Goal: Transaction & Acquisition: Purchase product/service

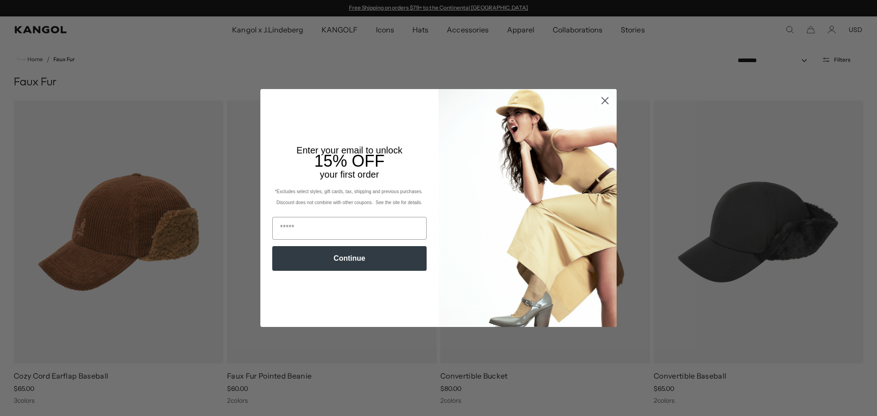
click at [599, 97] on circle "Close dialog" at bounding box center [604, 100] width 15 height 15
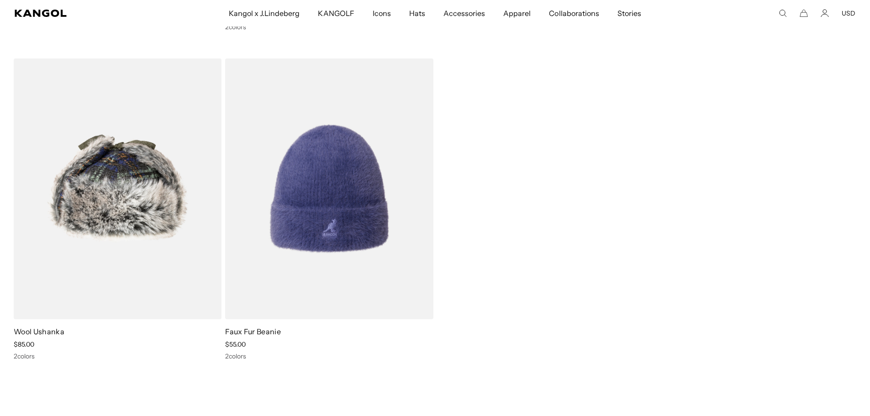
scroll to position [1416, 0]
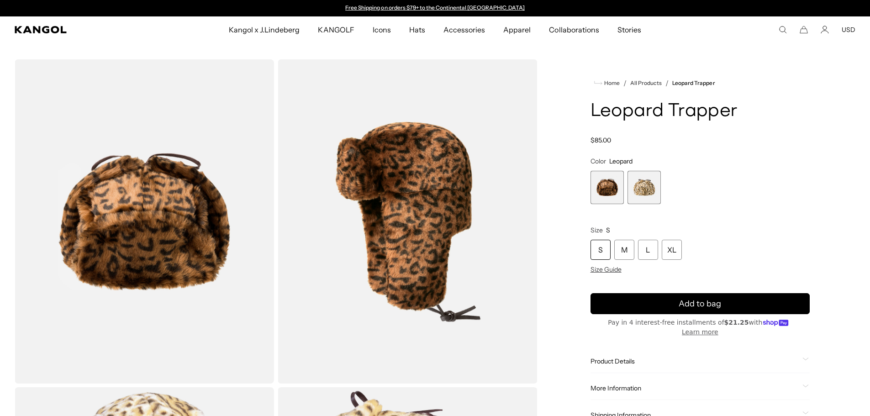
click at [650, 179] on span "2 of 2" at bounding box center [643, 187] width 33 height 33
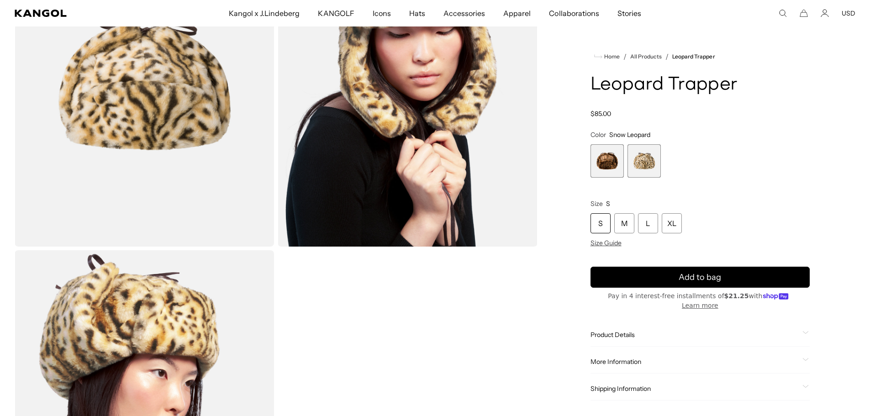
scroll to position [91, 0]
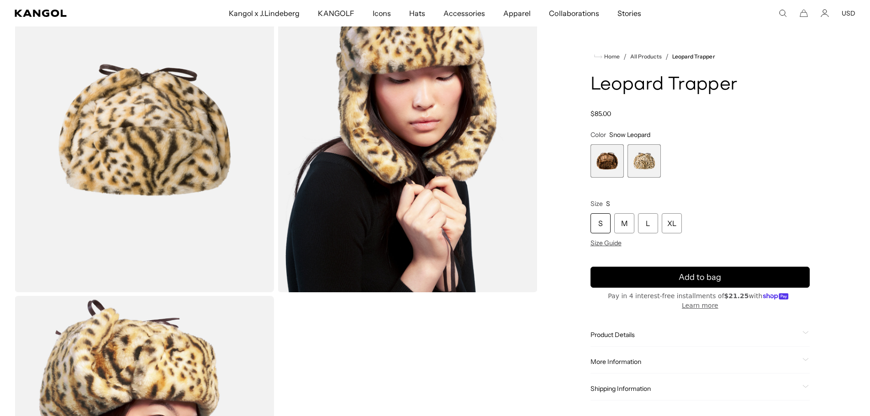
click at [615, 160] on span "1 of 2" at bounding box center [606, 160] width 33 height 33
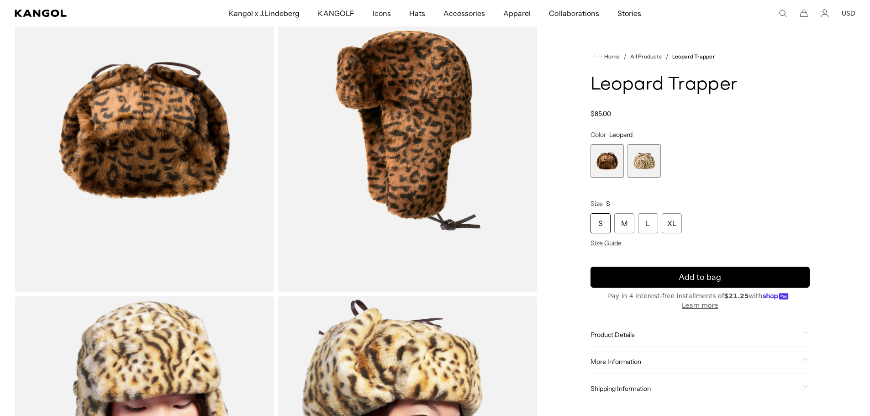
click at [650, 172] on span "2 of 2" at bounding box center [643, 160] width 33 height 33
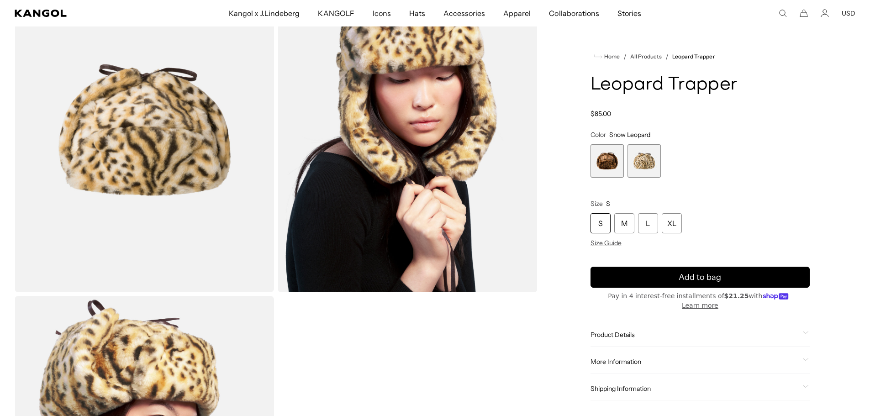
click at [604, 166] on span "1 of 2" at bounding box center [606, 160] width 33 height 33
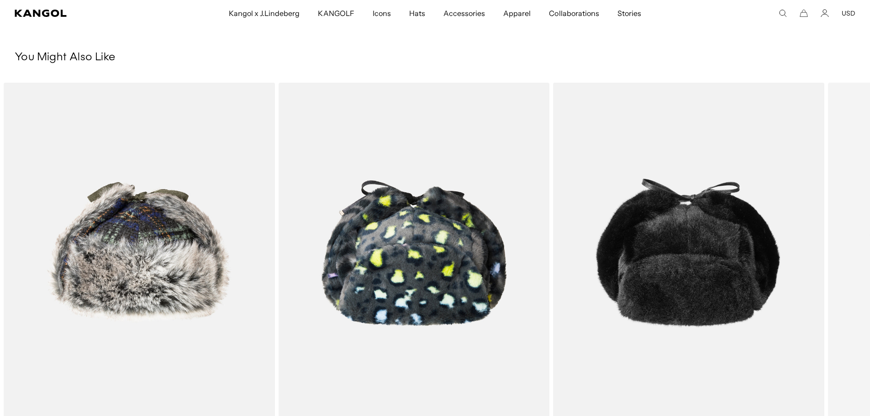
scroll to position [822, 0]
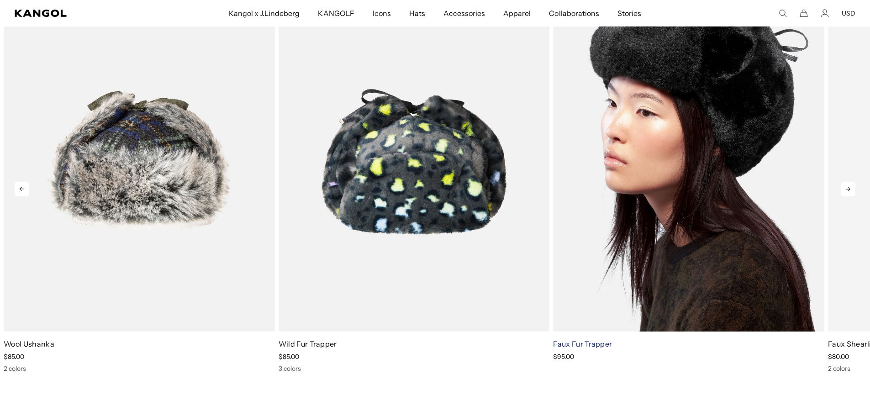
click at [590, 340] on link "Faux Fur Trapper" at bounding box center [582, 343] width 59 height 9
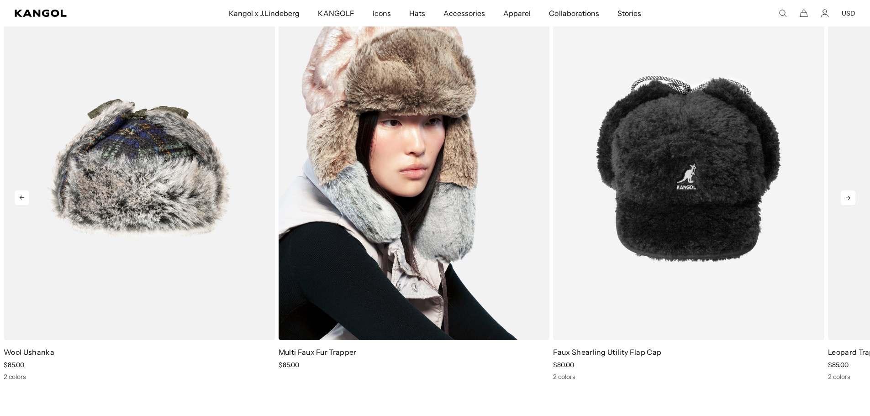
scroll to position [1187, 0]
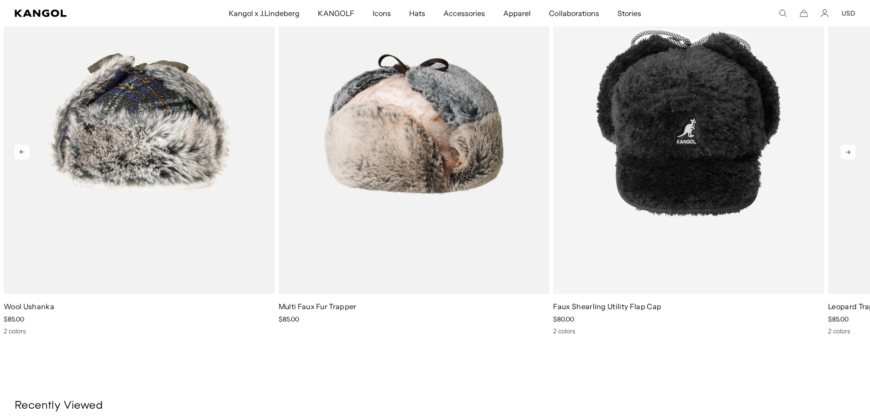
click at [846, 150] on icon at bounding box center [848, 152] width 15 height 15
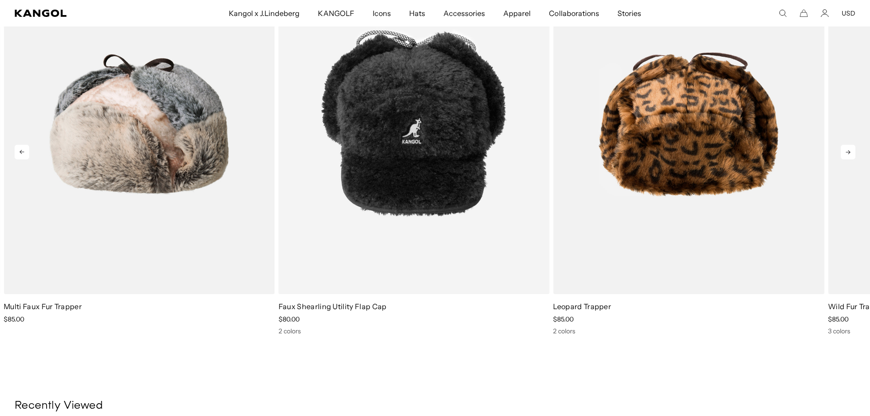
click at [846, 150] on icon at bounding box center [848, 152] width 15 height 15
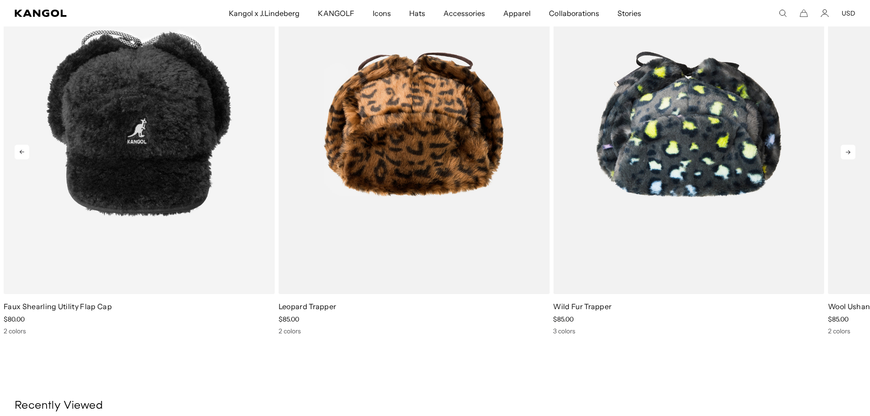
click at [846, 150] on icon at bounding box center [848, 152] width 15 height 15
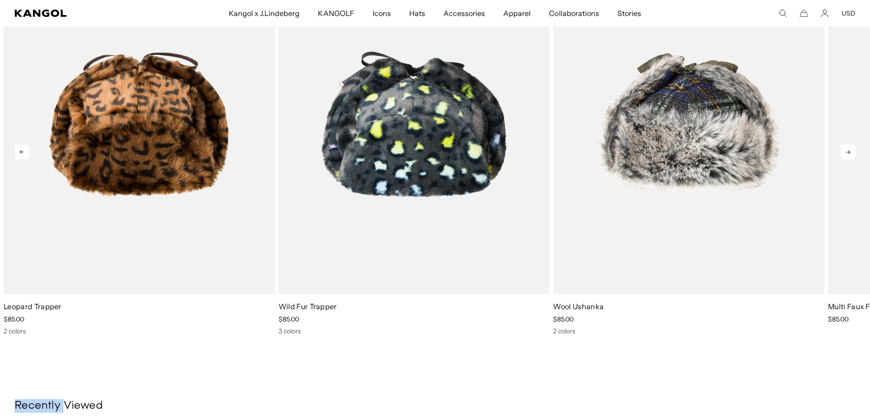
click at [846, 150] on icon at bounding box center [848, 152] width 15 height 15
